Goal: Answer question/provide support

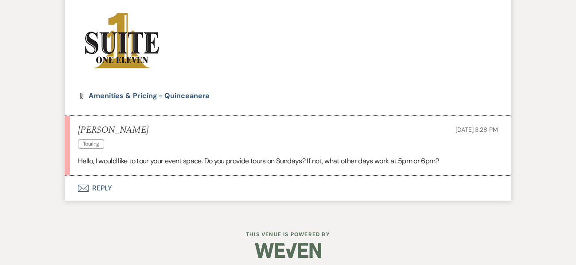
click at [100, 187] on button "Envelope Reply" at bounding box center [288, 188] width 447 height 25
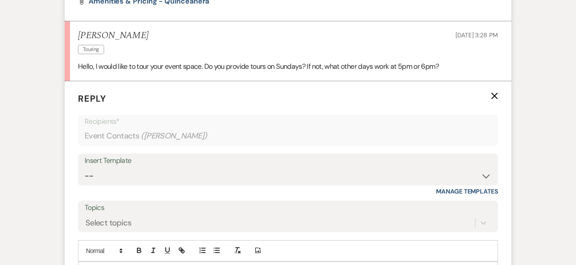
scroll to position [1212, 0]
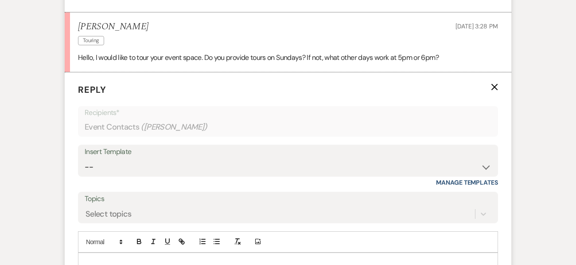
click at [337, 156] on div "Insert Template" at bounding box center [288, 151] width 407 height 13
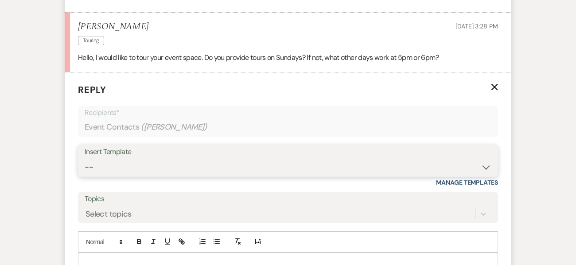
click at [485, 168] on select "-- Weven Planning Portal Introduction (Booked Events) Initial Inquiry Response …" at bounding box center [288, 166] width 407 height 17
select select "16"
click at [85, 158] on select "-- Weven Planning Portal Introduction (Booked Events) Initial Inquiry Response …" at bounding box center [288, 166] width 407 height 17
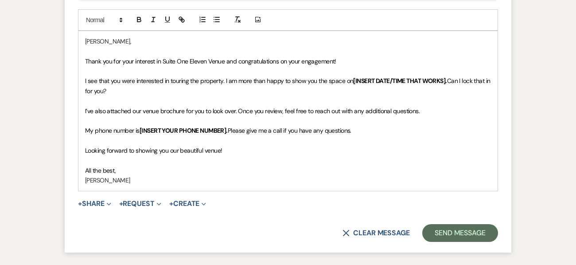
scroll to position [1441, 0]
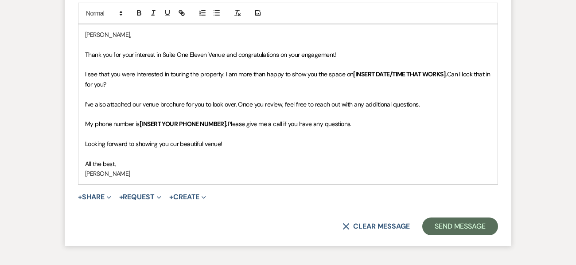
click at [346, 55] on p "Thank you for your interest in Suite One Eleven Venue and congratulations on yo…" at bounding box center [288, 55] width 406 height 10
drag, startPoint x: 345, startPoint y: 71, endPoint x: 368, endPoint y: 86, distance: 28.3
click at [368, 86] on p "I see that you were interested in touring the property. I am more than happy to…" at bounding box center [288, 79] width 406 height 20
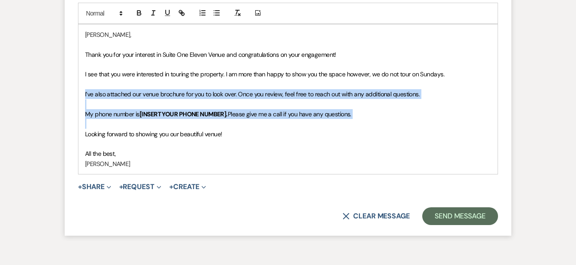
drag, startPoint x: 80, startPoint y: 91, endPoint x: 137, endPoint y: 128, distance: 67.0
click at [137, 128] on div "[PERSON_NAME], Thank you for your interest in Suite One Eleven Venue and congra…" at bounding box center [287, 98] width 419 height 149
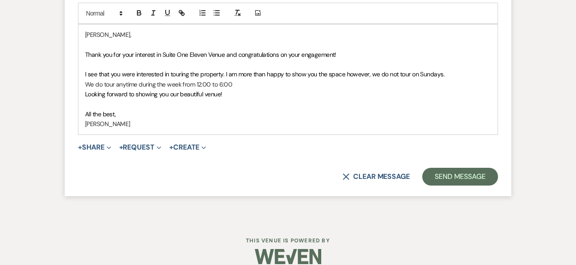
click at [83, 83] on div "[PERSON_NAME], Thank you for your interest in Suite One Eleven Venue and congra…" at bounding box center [287, 79] width 419 height 110
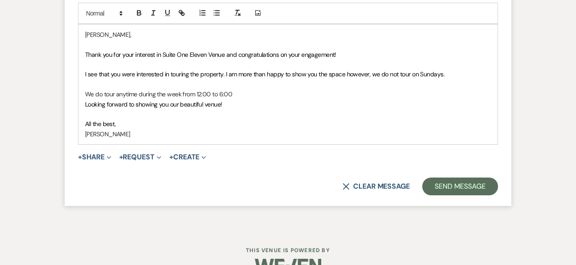
click at [84, 94] on div "[PERSON_NAME], Thank you for your interest in Suite One Eleven Venue and congra…" at bounding box center [287, 84] width 419 height 120
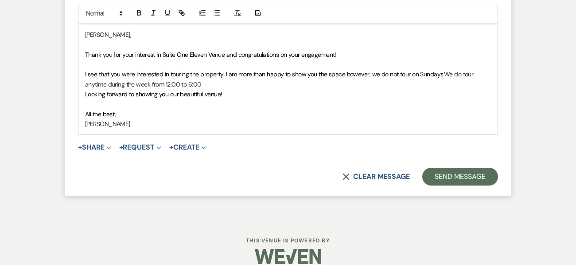
click at [84, 94] on div "[PERSON_NAME], Thank you for your interest in Suite One Eleven Venue and congra…" at bounding box center [287, 79] width 419 height 110
click at [88, 93] on span "Looking forward to showing you our beautiful venue!" at bounding box center [153, 94] width 137 height 8
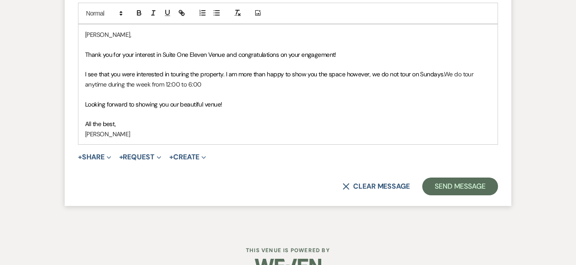
click at [201, 84] on p "I see that you were interested in touring the property. I am more than happy to…" at bounding box center [288, 79] width 406 height 20
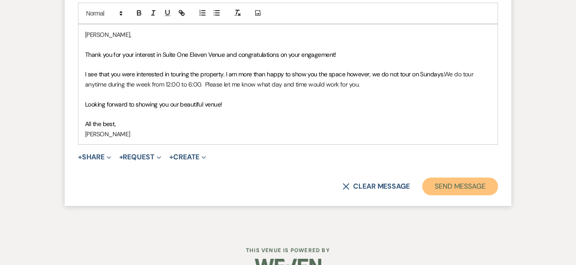
click at [433, 188] on button "Send Message" at bounding box center [461, 186] width 76 height 18
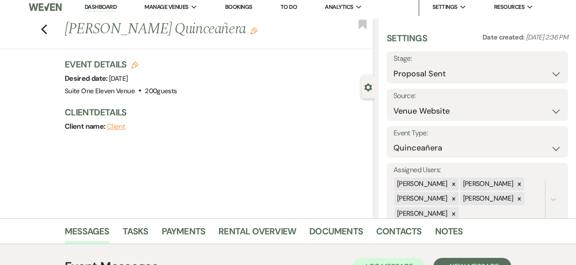
scroll to position [0, 0]
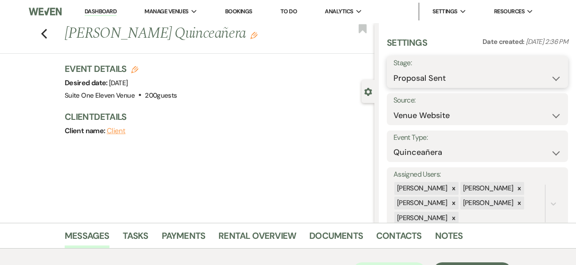
click at [549, 79] on select "Inquiry Follow Up Tour Requested Tour Confirmed Toured Proposal Sent Booked Lost" at bounding box center [478, 78] width 168 height 17
select select "2"
click at [394, 70] on select "Inquiry Follow Up Tour Requested Tour Confirmed Toured Proposal Sent Booked Lost" at bounding box center [478, 78] width 168 height 17
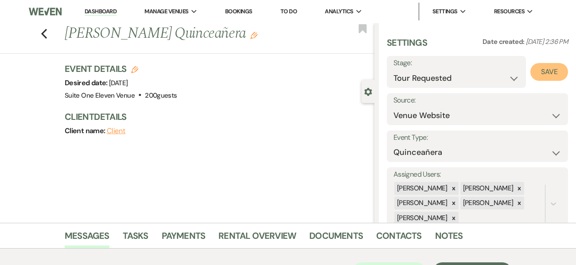
click at [539, 75] on button "Save" at bounding box center [550, 72] width 38 height 18
click at [47, 33] on icon "Previous" at bounding box center [44, 33] width 7 height 11
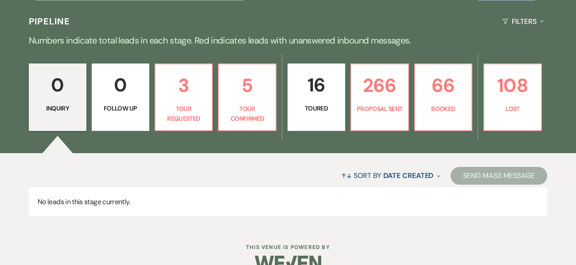
scroll to position [203, 0]
